Goal: Check status: Check status

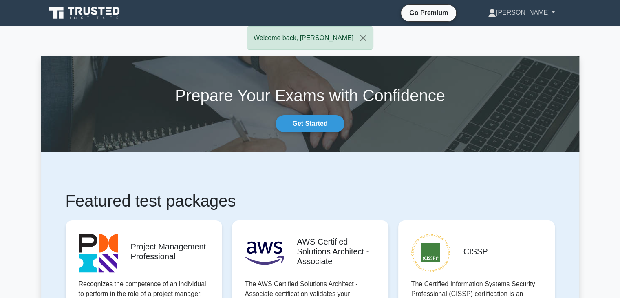
click at [541, 12] on link "[PERSON_NAME]" at bounding box center [521, 12] width 106 height 16
click at [518, 30] on link "Profile" at bounding box center [501, 31] width 64 height 13
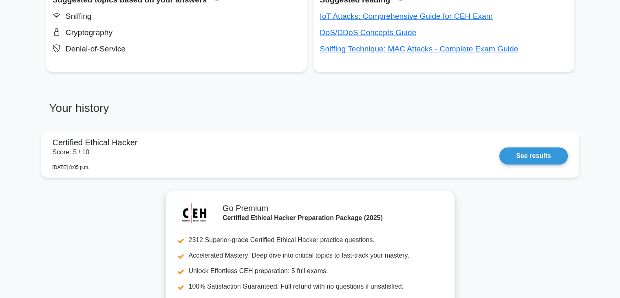
scroll to position [600, 0]
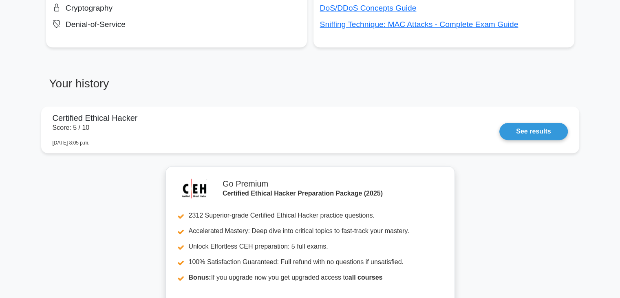
click at [145, 79] on h3 "Your history" at bounding box center [175, 87] width 259 height 20
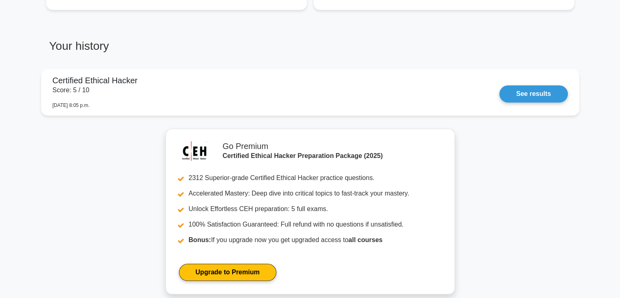
scroll to position [649, 0]
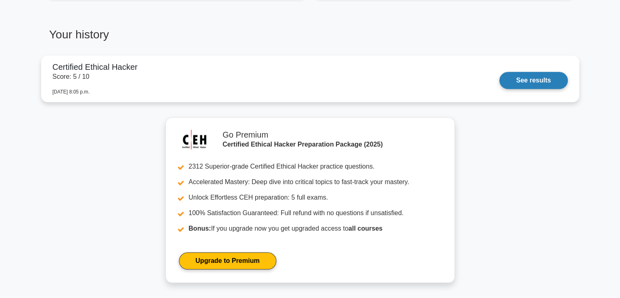
click at [531, 72] on link "See results" at bounding box center [533, 80] width 68 height 17
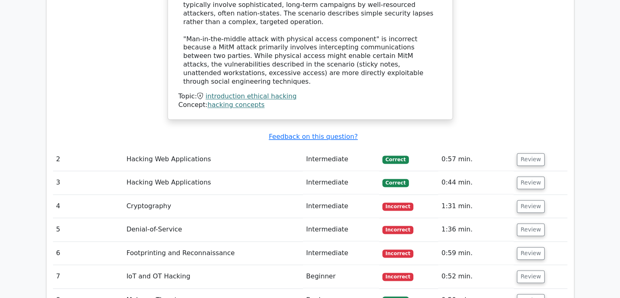
scroll to position [1171, 0]
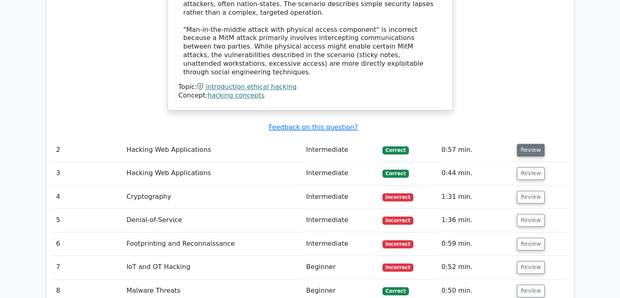
click at [530, 143] on button "Review" at bounding box center [531, 149] width 28 height 13
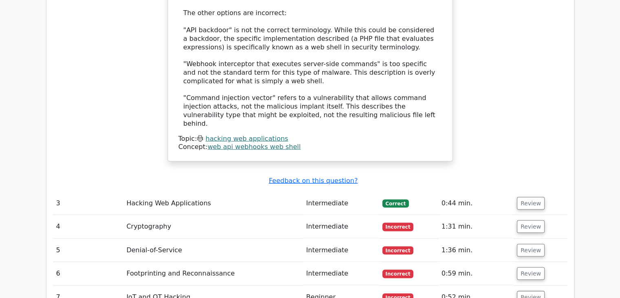
scroll to position [1648, 0]
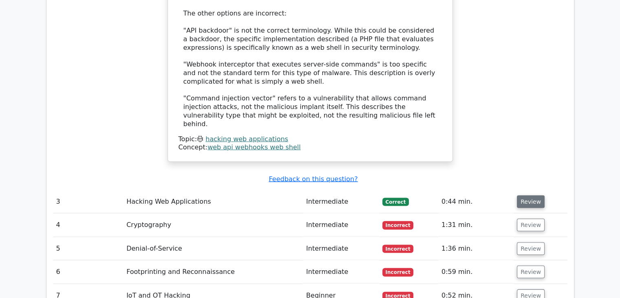
click at [519, 195] on button "Review" at bounding box center [531, 201] width 28 height 13
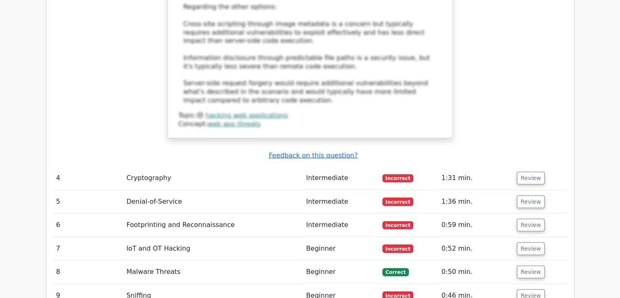
scroll to position [2271, 0]
click at [526, 172] on button "Review" at bounding box center [531, 178] width 28 height 13
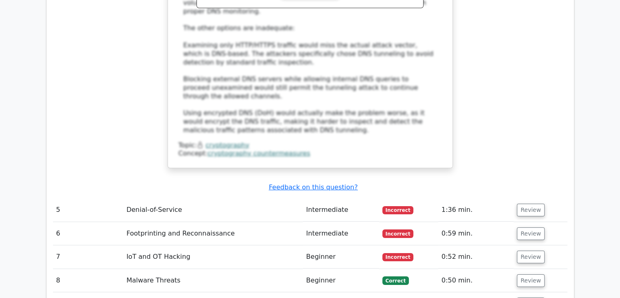
scroll to position [2780, 0]
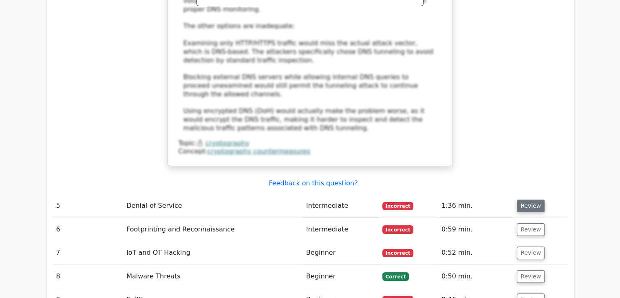
click at [526, 199] on button "Review" at bounding box center [531, 205] width 28 height 13
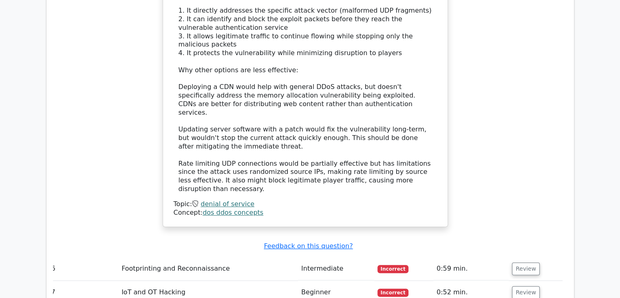
scroll to position [3346, 0]
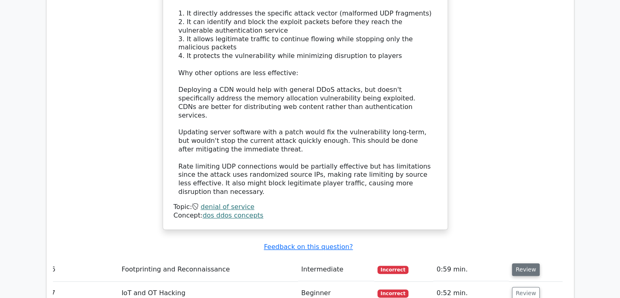
click at [525, 263] on button "Review" at bounding box center [526, 269] width 28 height 13
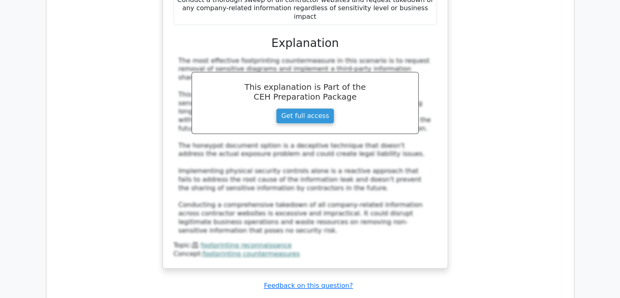
scroll to position [3848, 0]
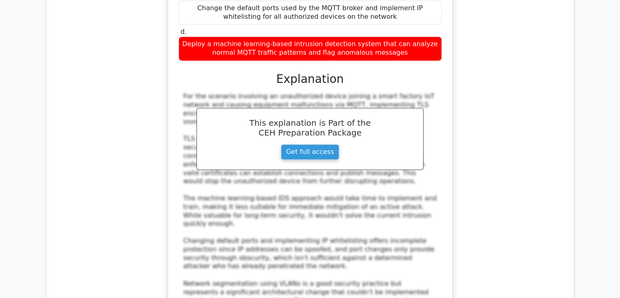
scroll to position [0, 1]
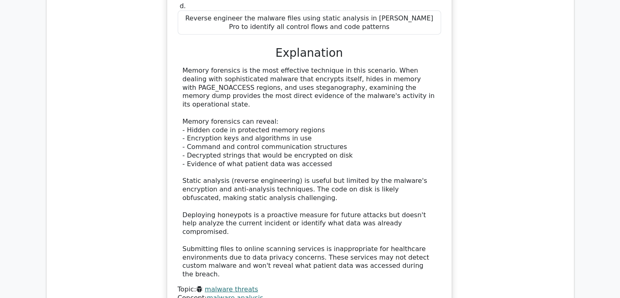
scroll to position [5015, 0]
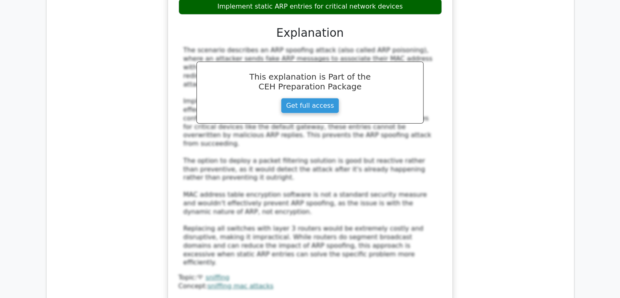
scroll to position [5570, 0]
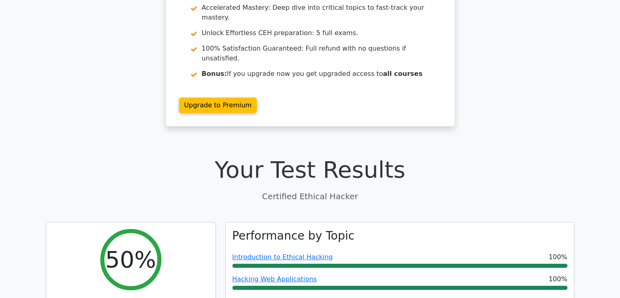
scroll to position [0, 0]
